Goal: Information Seeking & Learning: Learn about a topic

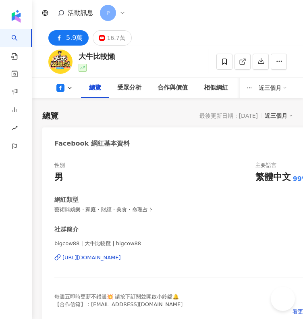
scroll to position [31, 0]
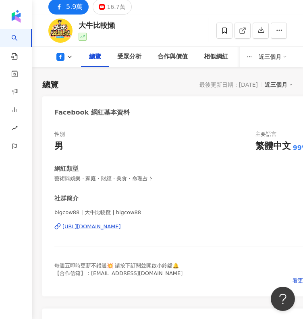
click at [175, 218] on div "bigcow88 | 大牛比較攬 | bigcow88 [URL][DOMAIN_NAME]" at bounding box center [181, 232] width 254 height 47
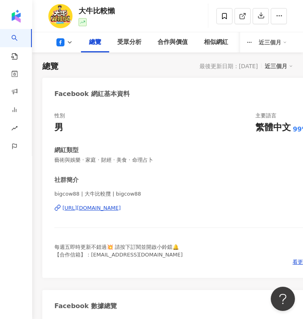
scroll to position [0, 0]
click at [166, 203] on div "bigcow88 | 大牛比較攬 | bigcow88 [URL][DOMAIN_NAME]" at bounding box center [181, 213] width 254 height 47
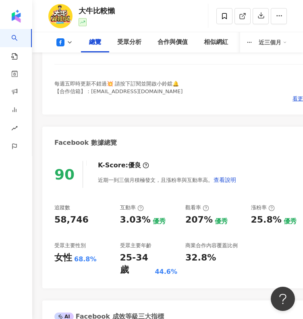
scroll to position [216, 0]
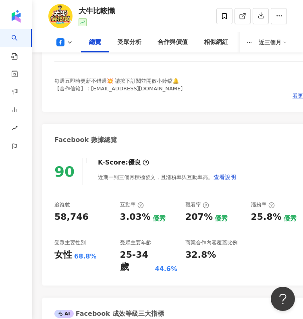
click at [65, 41] on button at bounding box center [64, 42] width 33 height 8
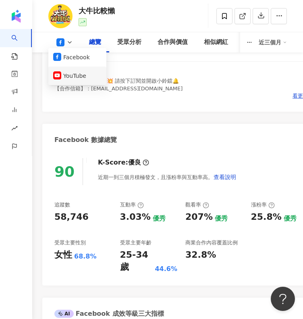
click at [73, 78] on button "YouTube" at bounding box center [77, 75] width 48 height 11
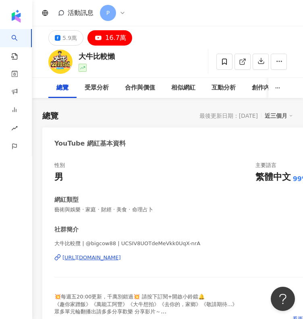
click at [108, 258] on div "[URL][DOMAIN_NAME]" at bounding box center [91, 257] width 58 height 7
click at [232, 261] on div "[URL][DOMAIN_NAME]" at bounding box center [181, 257] width 254 height 7
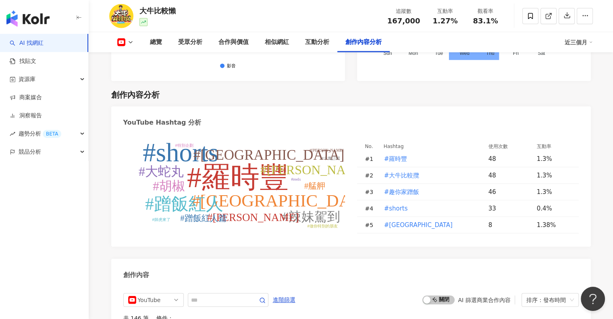
scroll to position [1976, 0]
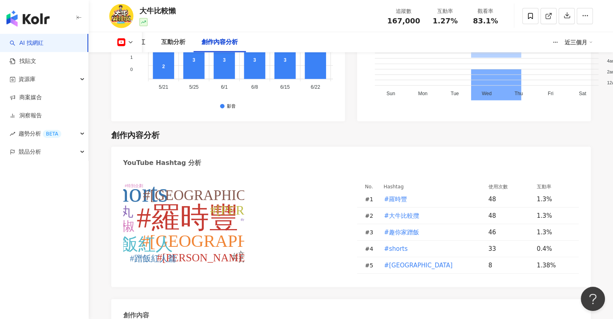
drag, startPoint x: 116, startPoint y: 35, endPoint x: 166, endPoint y: 21, distance: 52.3
click at [120, 44] on div "總覽 受眾分析 合作與價值 相似網紅 互動分析 創作內容分析 近三個月" at bounding box center [351, 42] width 484 height 20
click at [121, 44] on div "相似網紅" at bounding box center [133, 42] width 24 height 10
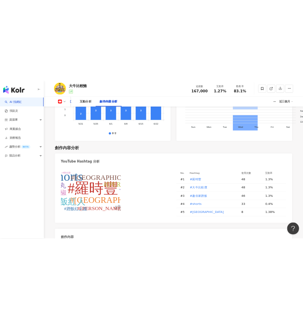
scroll to position [1906, 0]
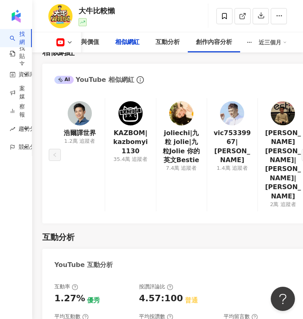
click at [160, 27] on div "大牛比較懶 追蹤數 167,000 互動率 1.27% 觀看率 83.1%" at bounding box center [167, 16] width 271 height 32
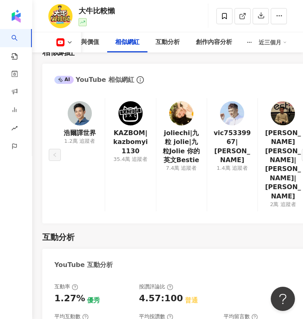
click at [66, 44] on button at bounding box center [64, 42] width 33 height 8
click at [85, 56] on button "Facebook" at bounding box center [77, 57] width 48 height 11
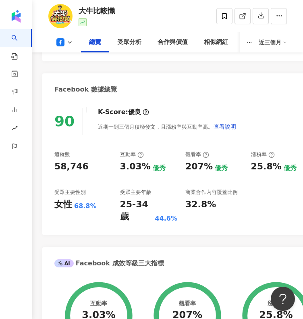
scroll to position [265, 0]
